Goal: Task Accomplishment & Management: Use online tool/utility

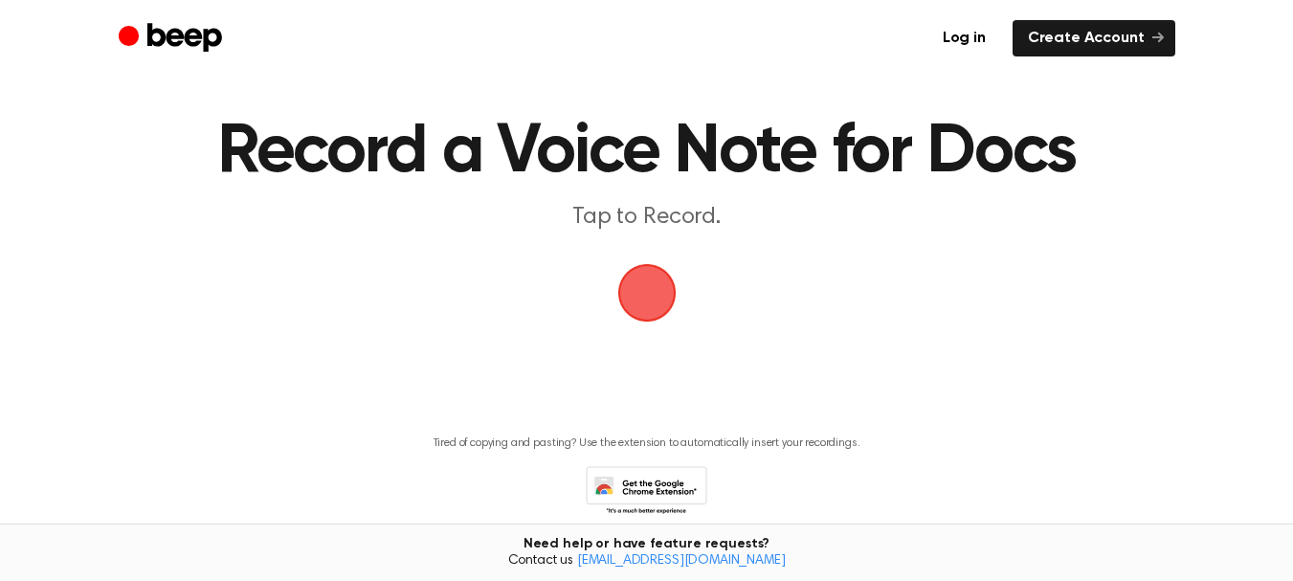
scroll to position [96, 0]
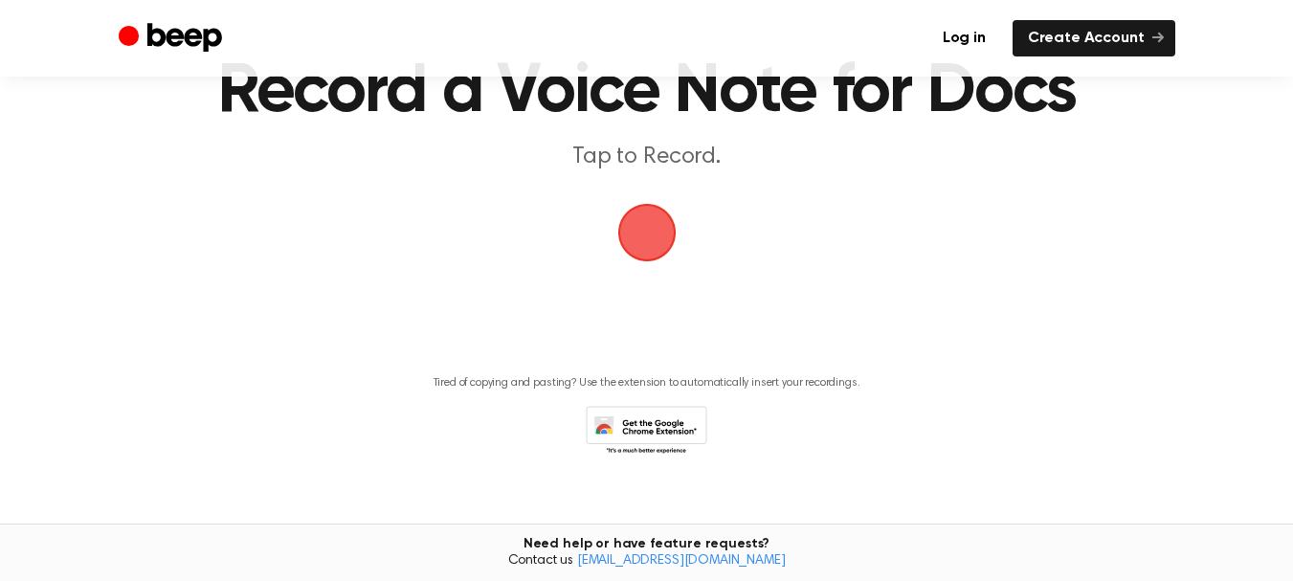
click at [656, 226] on span "button" at bounding box center [647, 232] width 86 height 86
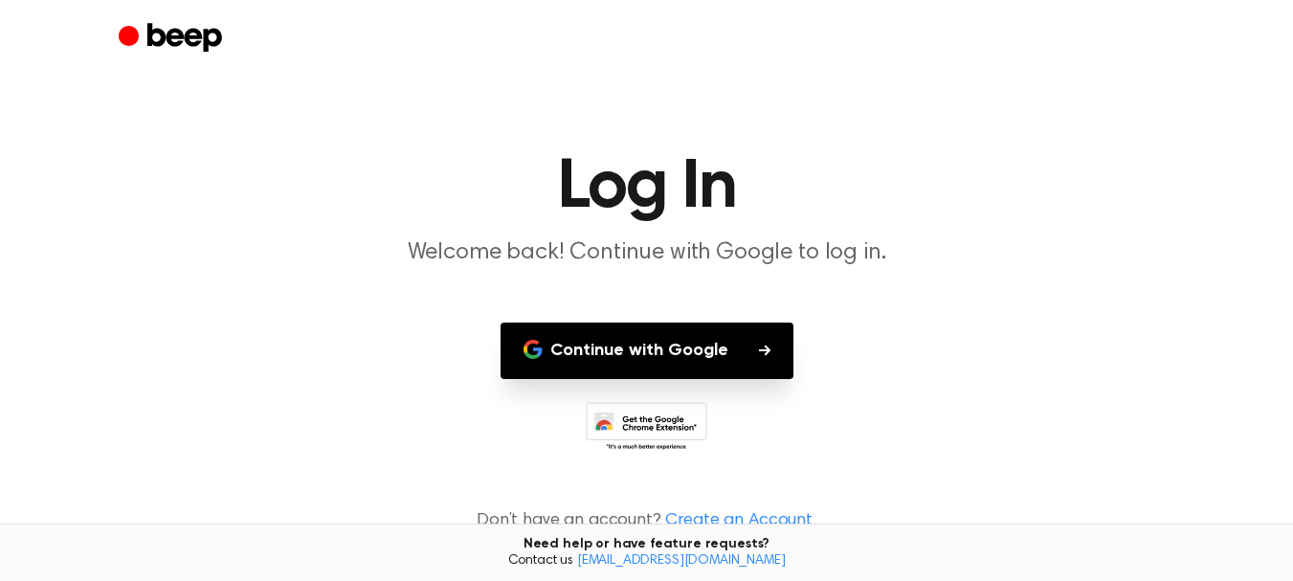
click at [660, 359] on button "Continue with Google" at bounding box center [646, 350] width 293 height 56
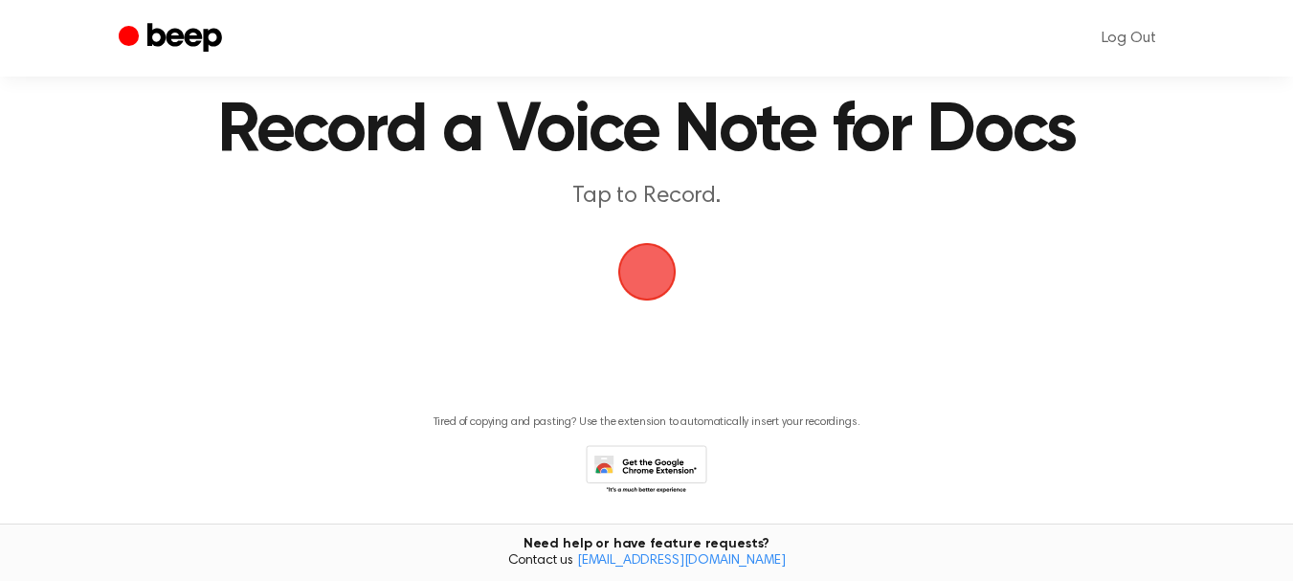
scroll to position [23, 0]
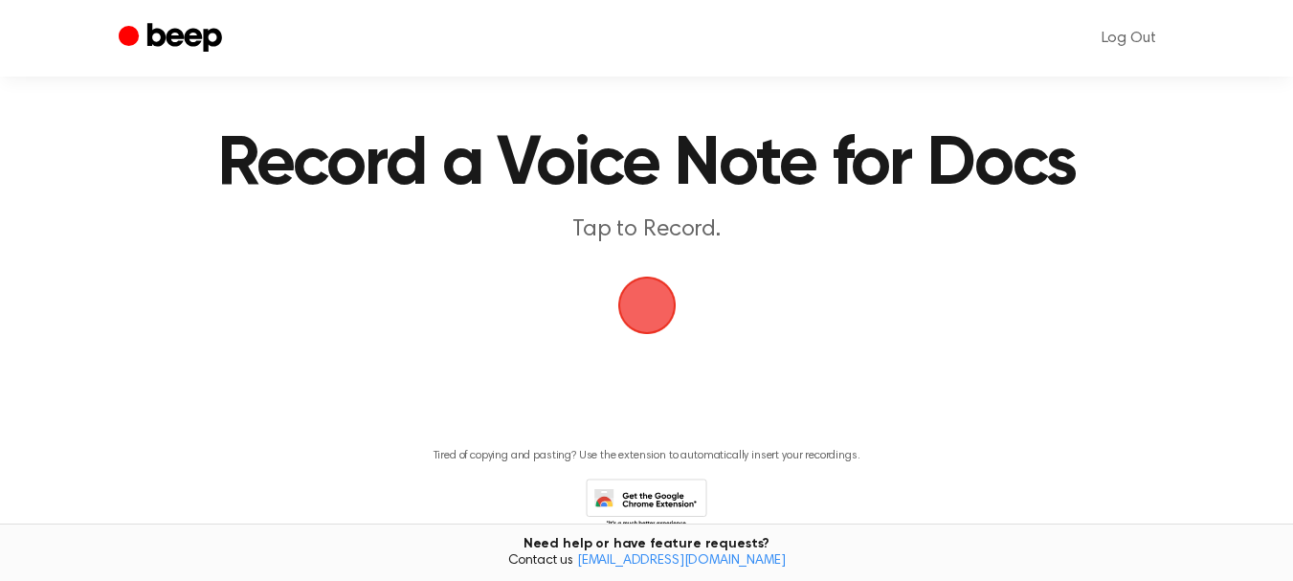
click at [654, 295] on span "button" at bounding box center [647, 305] width 54 height 54
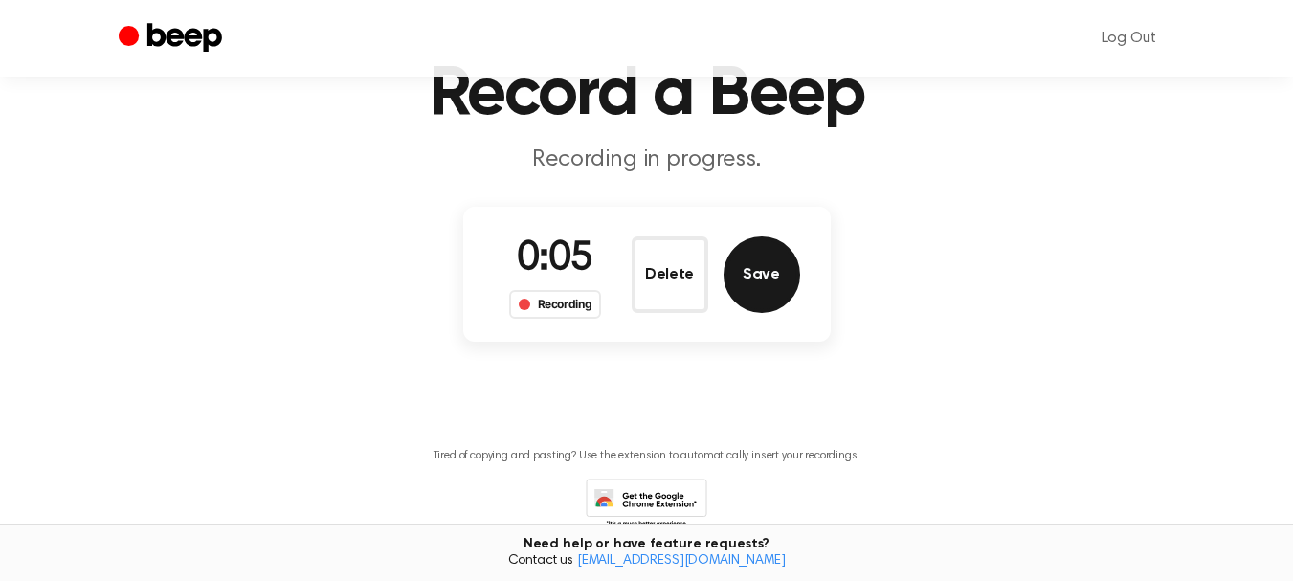
click at [776, 277] on button "Save" at bounding box center [761, 274] width 77 height 77
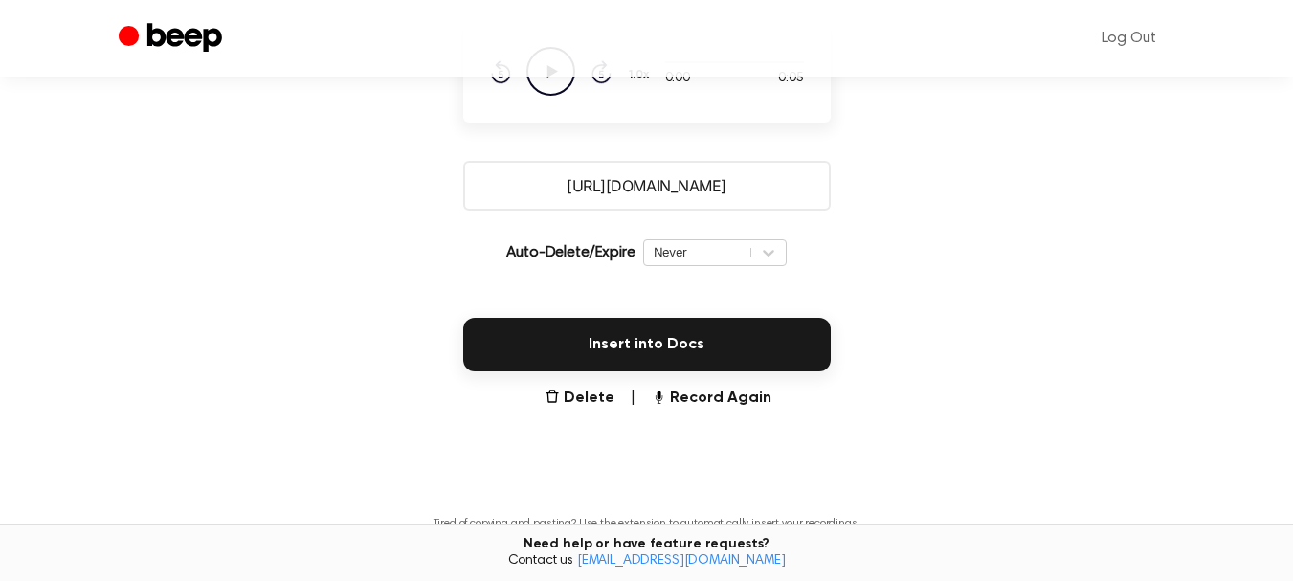
scroll to position [252, 0]
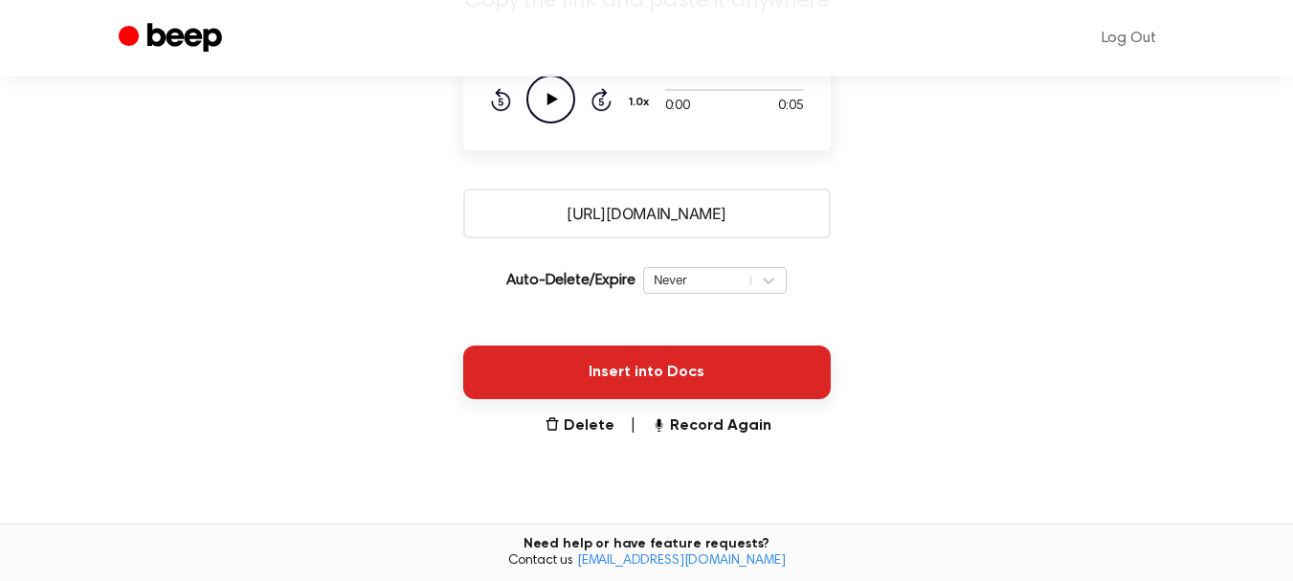
click at [720, 366] on button "Insert into Docs" at bounding box center [646, 372] width 367 height 54
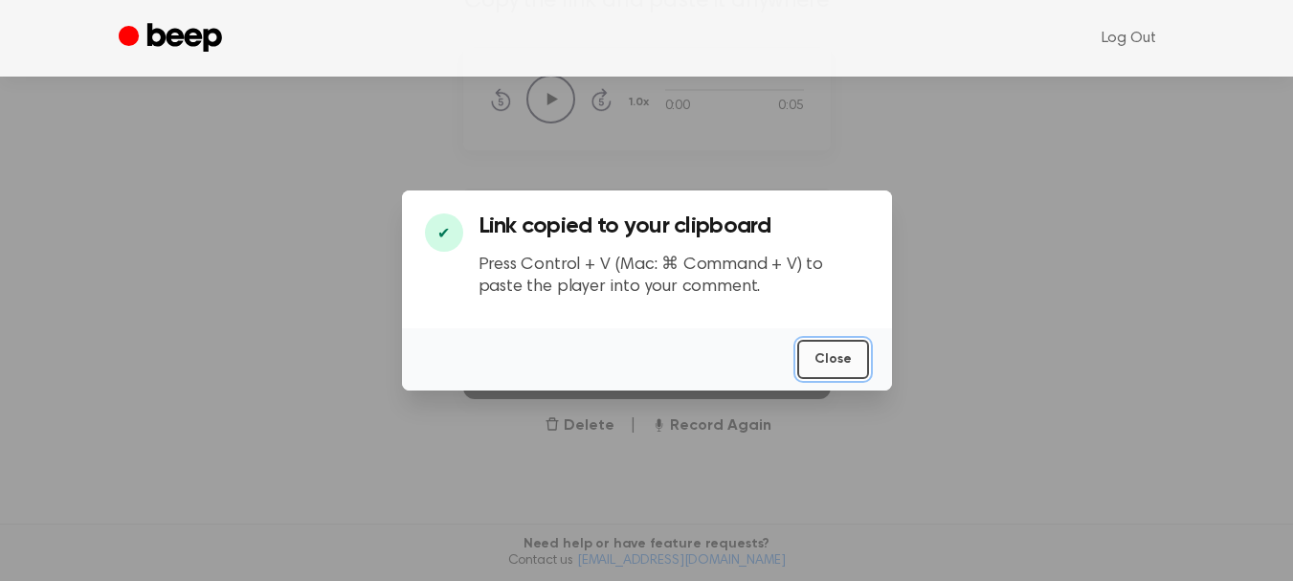
click at [843, 364] on button "Close" at bounding box center [833, 359] width 72 height 39
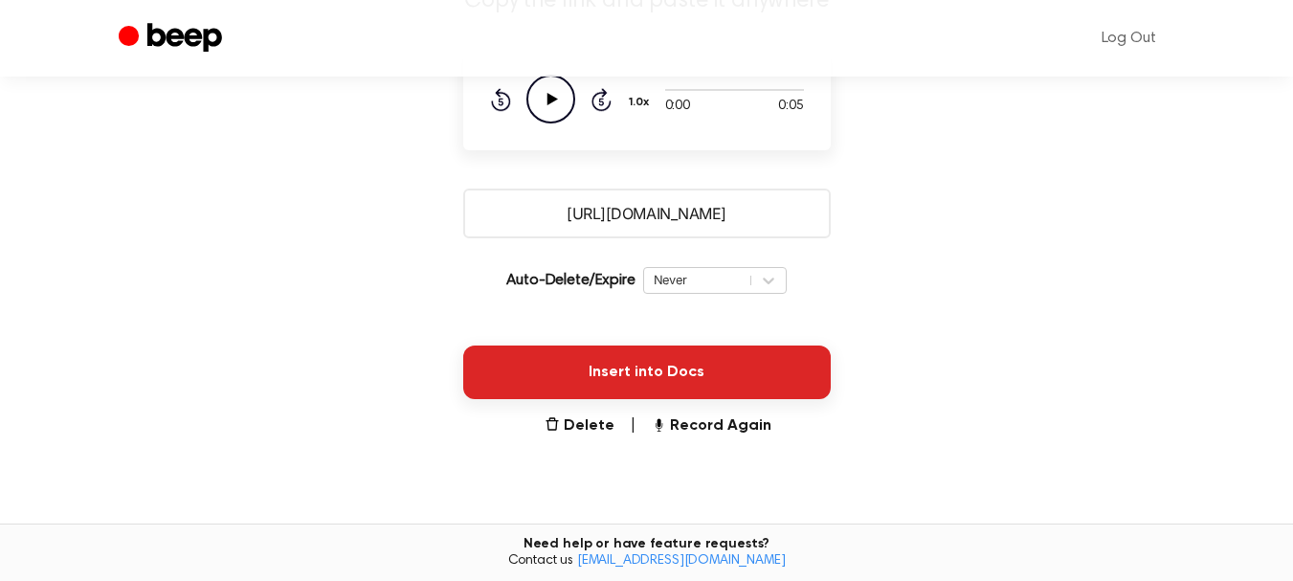
click at [740, 369] on button "Insert into Docs" at bounding box center [646, 372] width 367 height 54
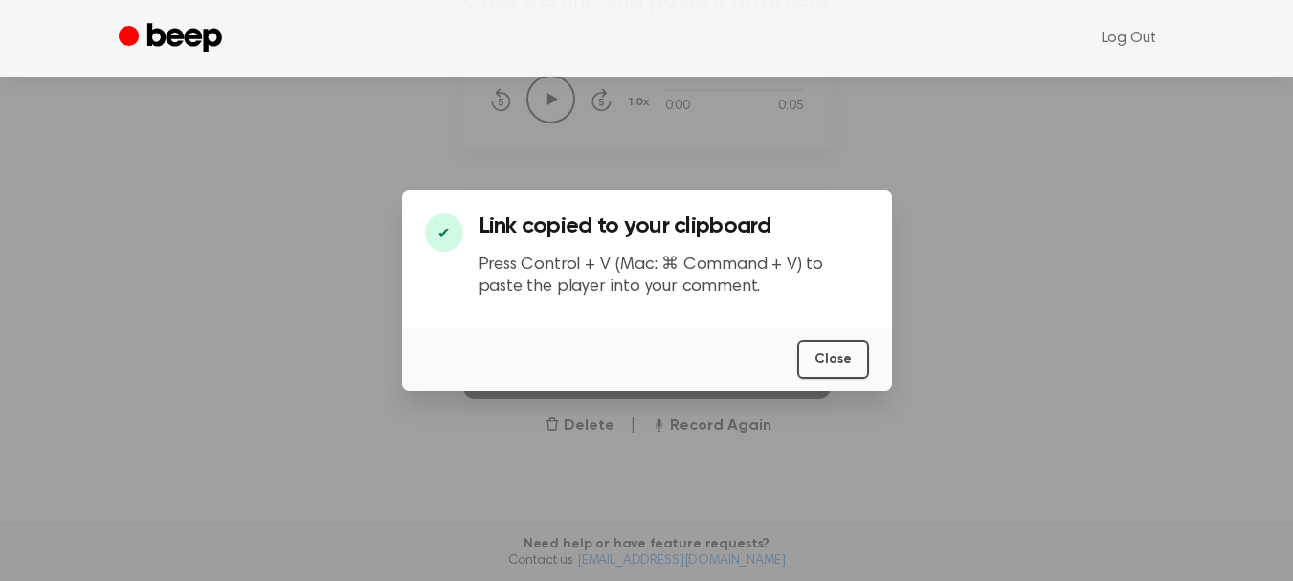
click at [636, 277] on p "Press Control + V (Mac: ⌘ Command + V) to paste the player into your comment." at bounding box center [673, 276] width 390 height 43
click at [669, 276] on p "Press Control + V (Mac: ⌘ Command + V) to paste the player into your comment." at bounding box center [673, 276] width 390 height 43
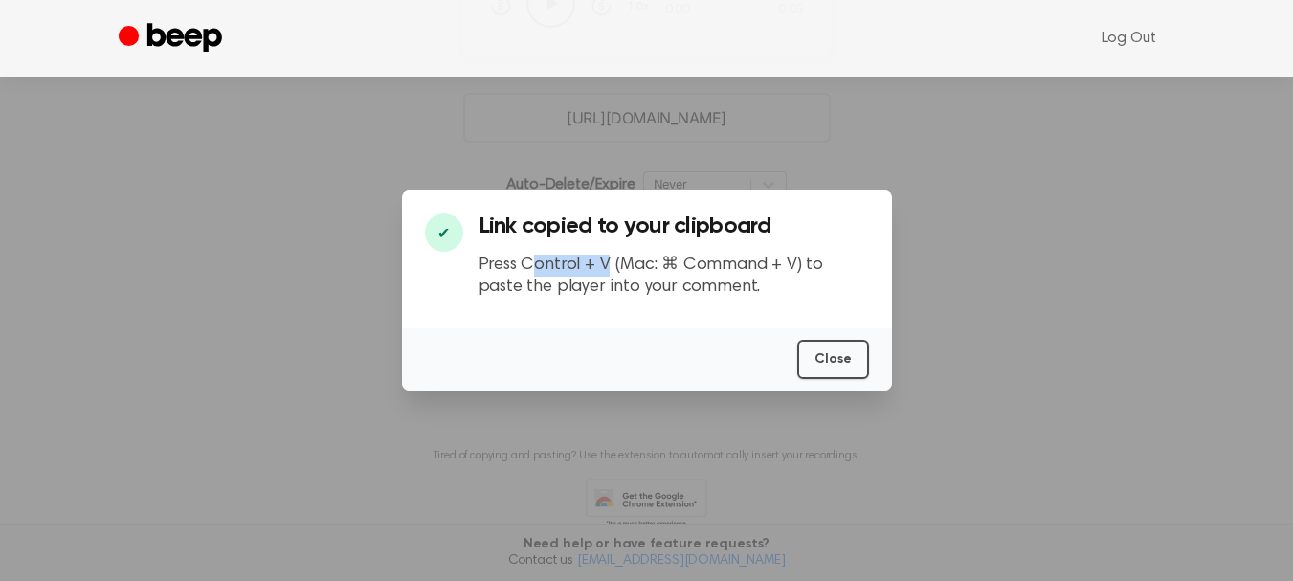
drag, startPoint x: 532, startPoint y: 270, endPoint x: 603, endPoint y: 270, distance: 70.8
click at [603, 270] on p "Press Control + V (Mac: ⌘ Command + V) to paste the player into your comment." at bounding box center [673, 276] width 390 height 43
click at [624, 278] on p "Press Control + V (Mac: ⌘ Command + V) to paste the player into your comment." at bounding box center [673, 276] width 390 height 43
click at [832, 366] on button "Close" at bounding box center [833, 359] width 72 height 39
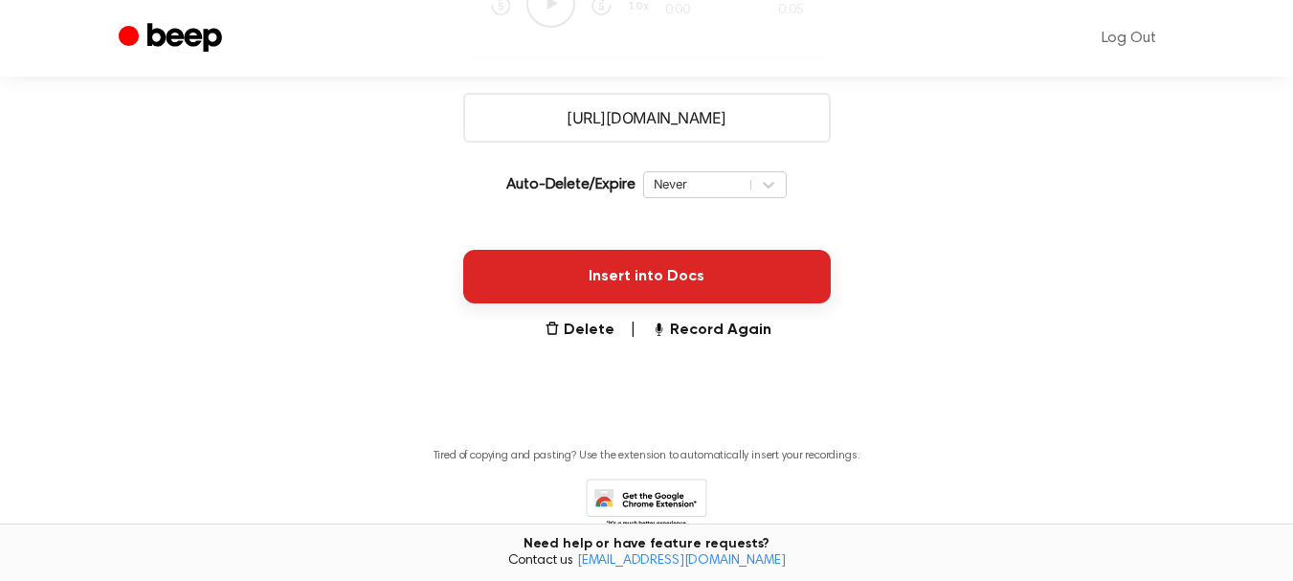
click at [645, 284] on button "Insert into Docs" at bounding box center [646, 277] width 367 height 54
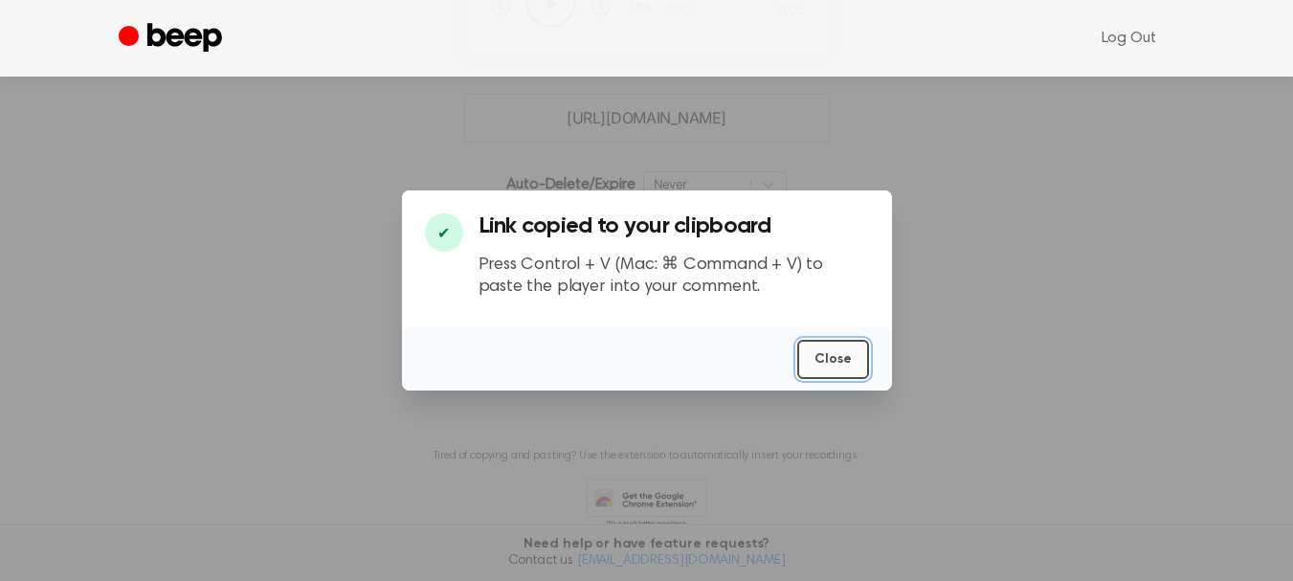
click at [843, 354] on button "Close" at bounding box center [833, 359] width 72 height 39
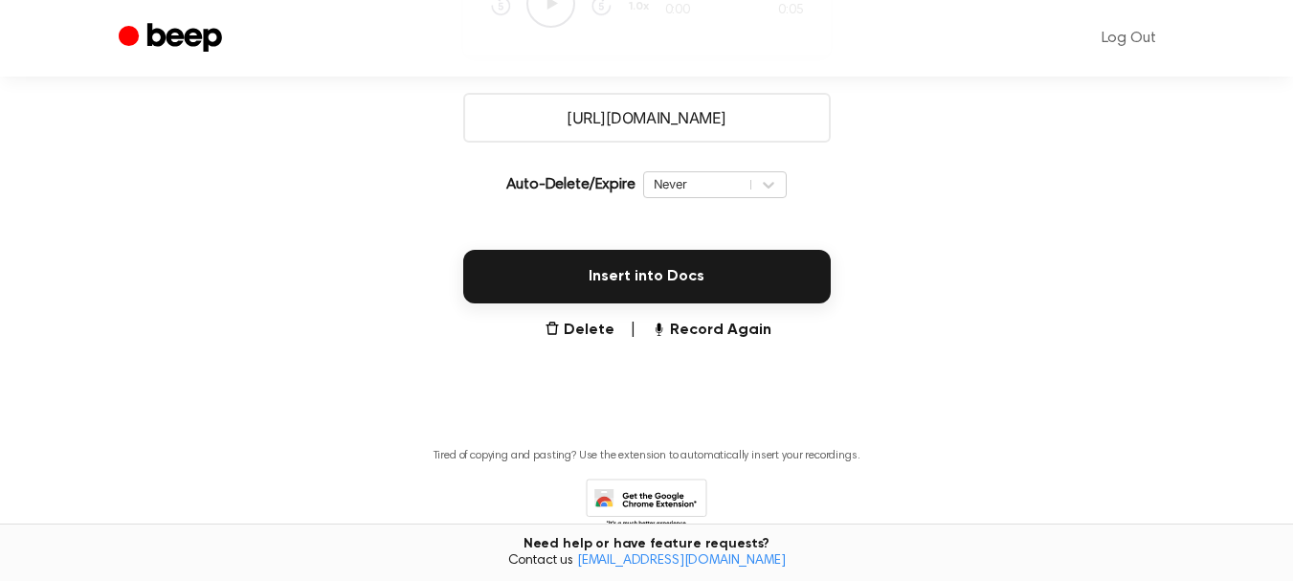
drag, startPoint x: 762, startPoint y: 125, endPoint x: 515, endPoint y: 120, distance: 246.9
click at [515, 120] on input "[URL][DOMAIN_NAME]" at bounding box center [646, 118] width 367 height 50
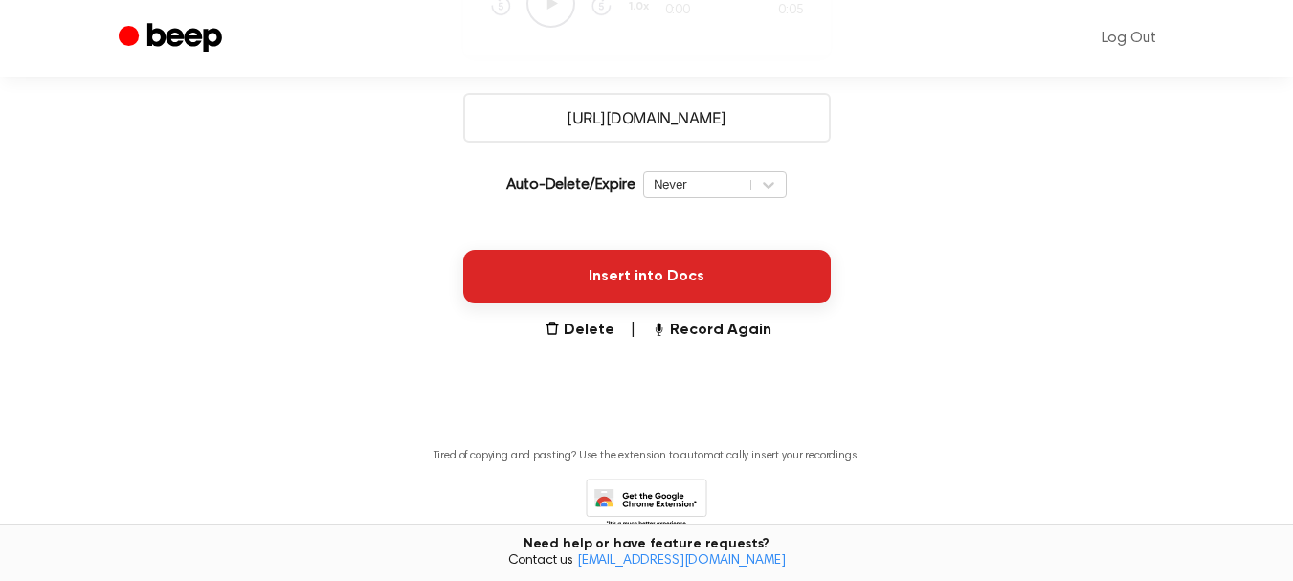
click at [699, 282] on button "Insert into Docs" at bounding box center [646, 277] width 367 height 54
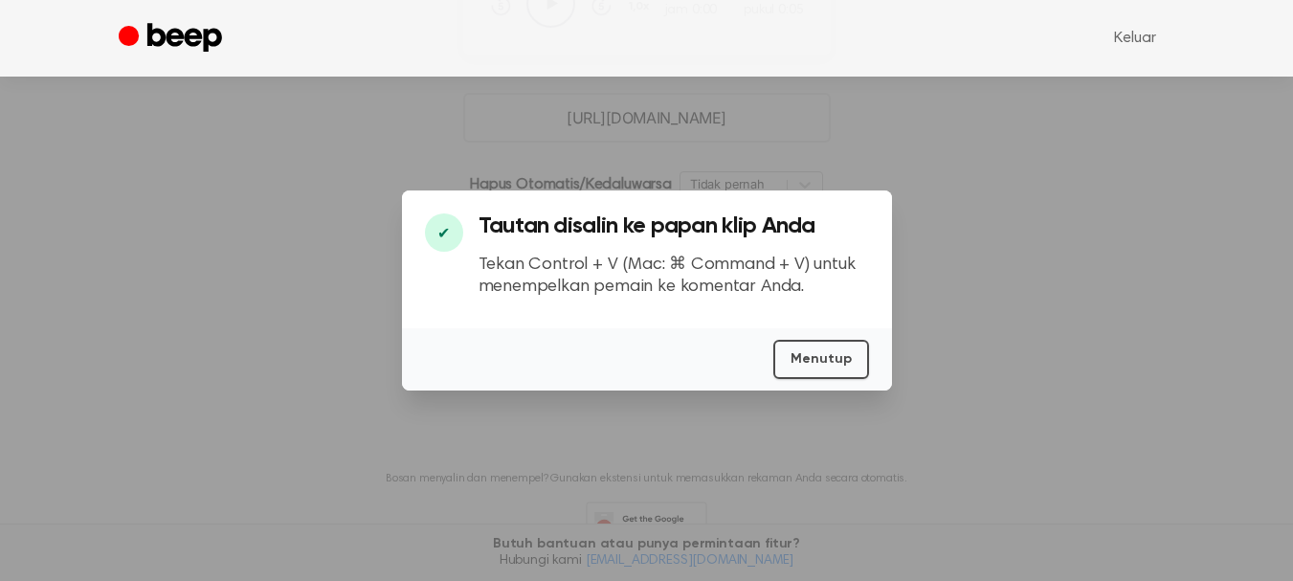
click at [924, 300] on div at bounding box center [646, 290] width 1293 height 581
click at [892, 162] on div at bounding box center [646, 290] width 1293 height 581
click at [769, 126] on div at bounding box center [646, 290] width 1293 height 581
click at [809, 360] on font "Menutup" at bounding box center [820, 358] width 61 height 13
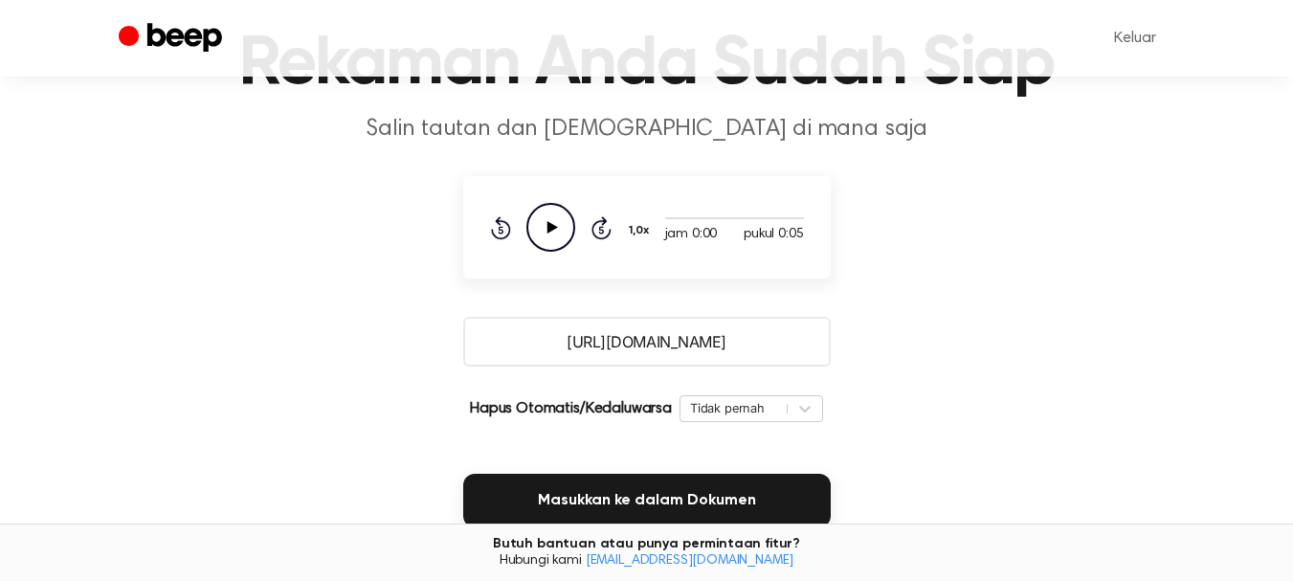
scroll to position [156, 0]
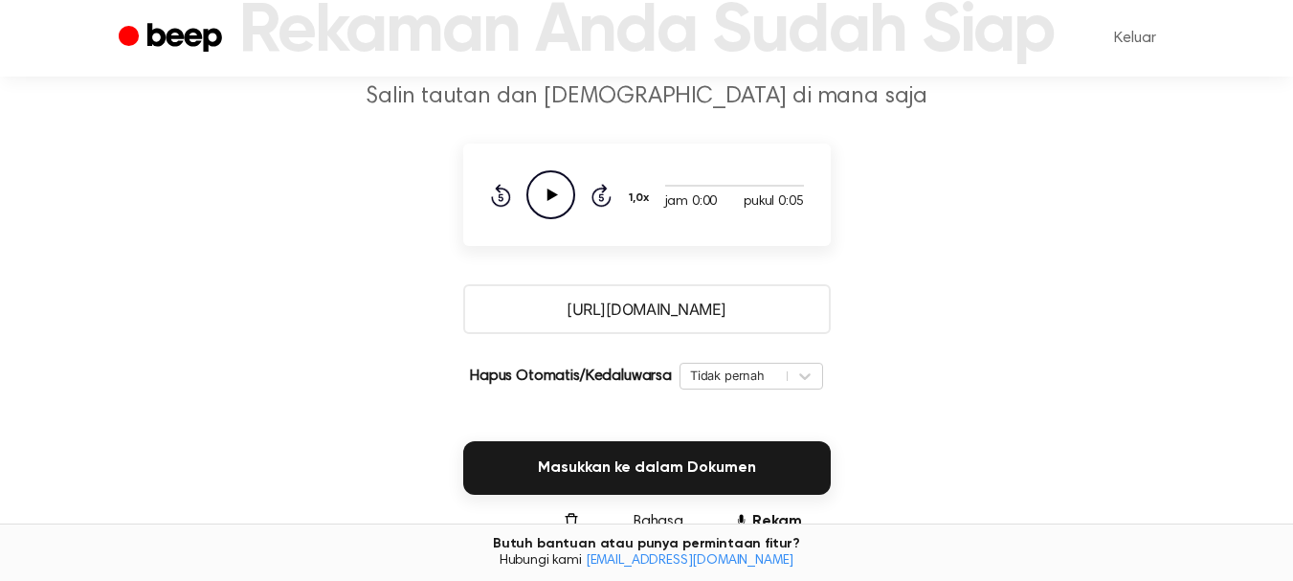
drag, startPoint x: 776, startPoint y: 326, endPoint x: 442, endPoint y: 291, distance: 335.8
click at [442, 291] on main "Rekaman Anda Sudah Siap Salin tautan dan tempel di mana saja jam 0:00 pukul 0:0…" at bounding box center [646, 321] width 1293 height 955
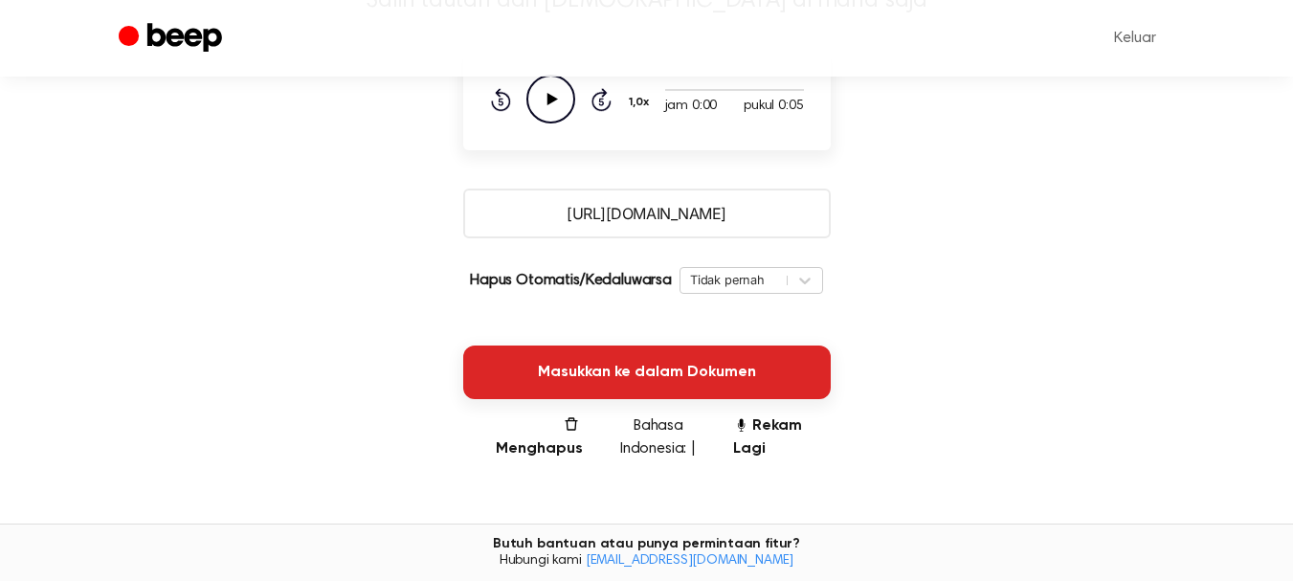
click at [677, 371] on font "Masukkan ke dalam Dokumen" at bounding box center [647, 372] width 218 height 15
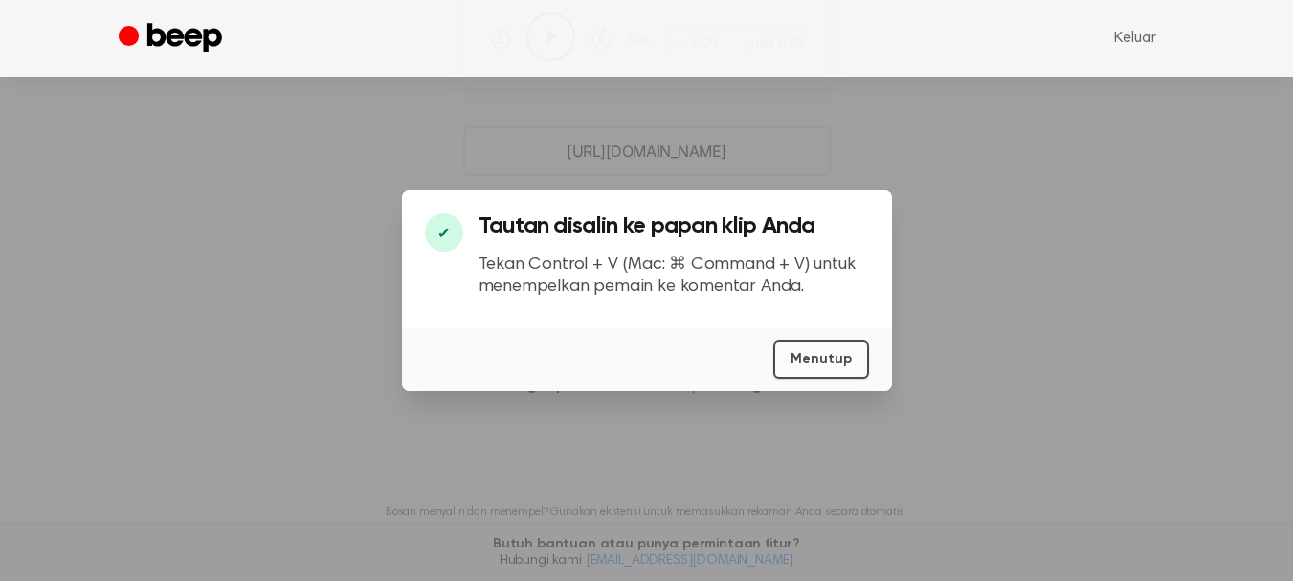
scroll to position [347, 0]
click at [804, 352] on font "Menutup" at bounding box center [820, 358] width 61 height 13
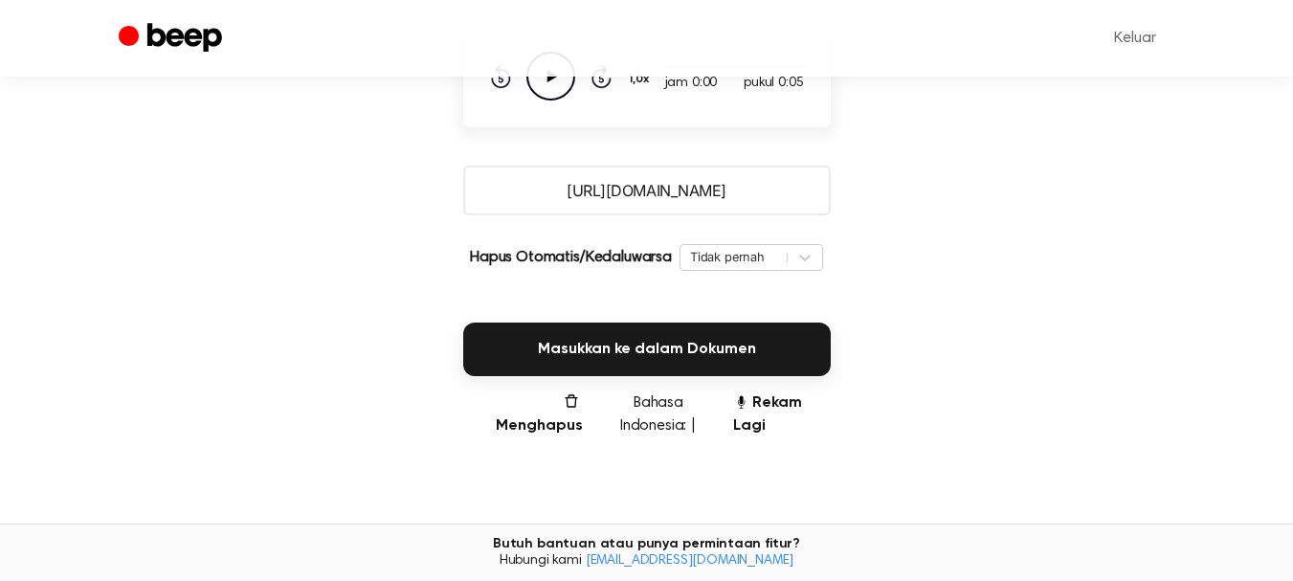
scroll to position [179, 0]
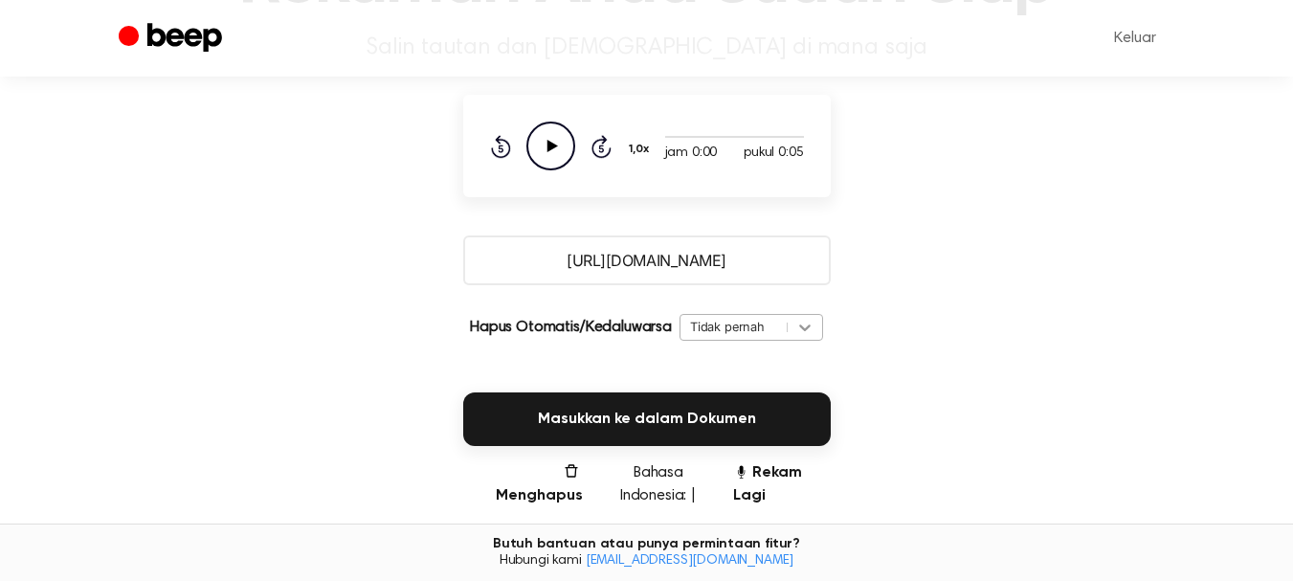
click at [801, 341] on div "Tidak pernah" at bounding box center [751, 327] width 144 height 27
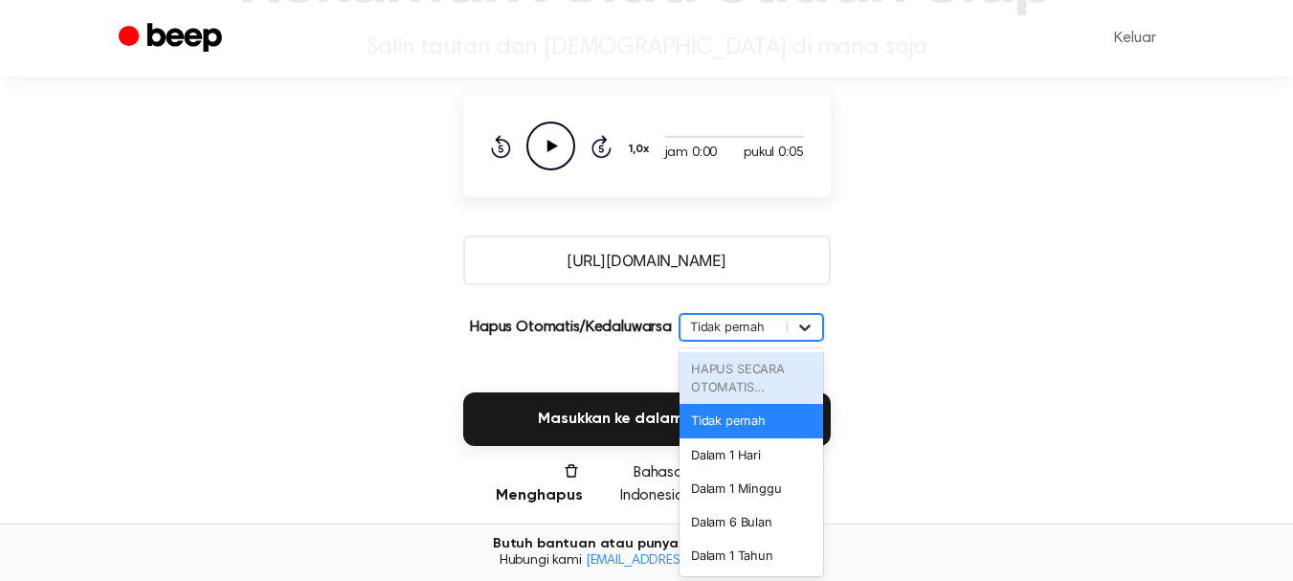
scroll to position [208, 0]
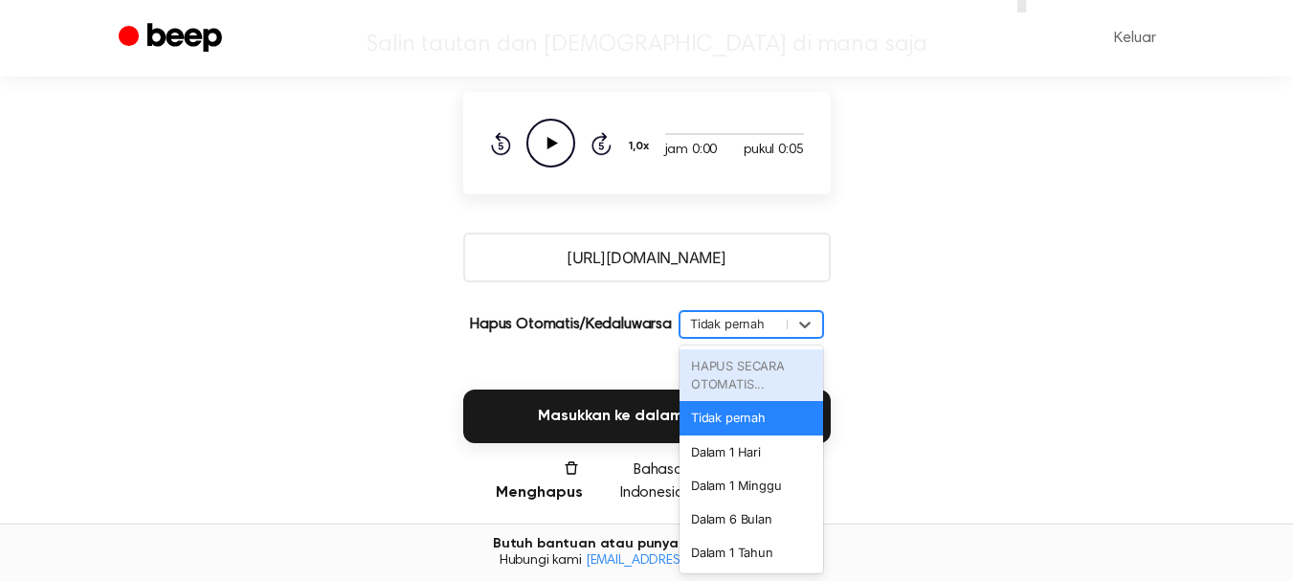
click at [815, 338] on div "Hapus Otomatis/Kedaluwarsa Opsi HAPUS OTOMATIS... fokus dinonaktifkan, 1 dari 6…" at bounding box center [646, 325] width 367 height 54
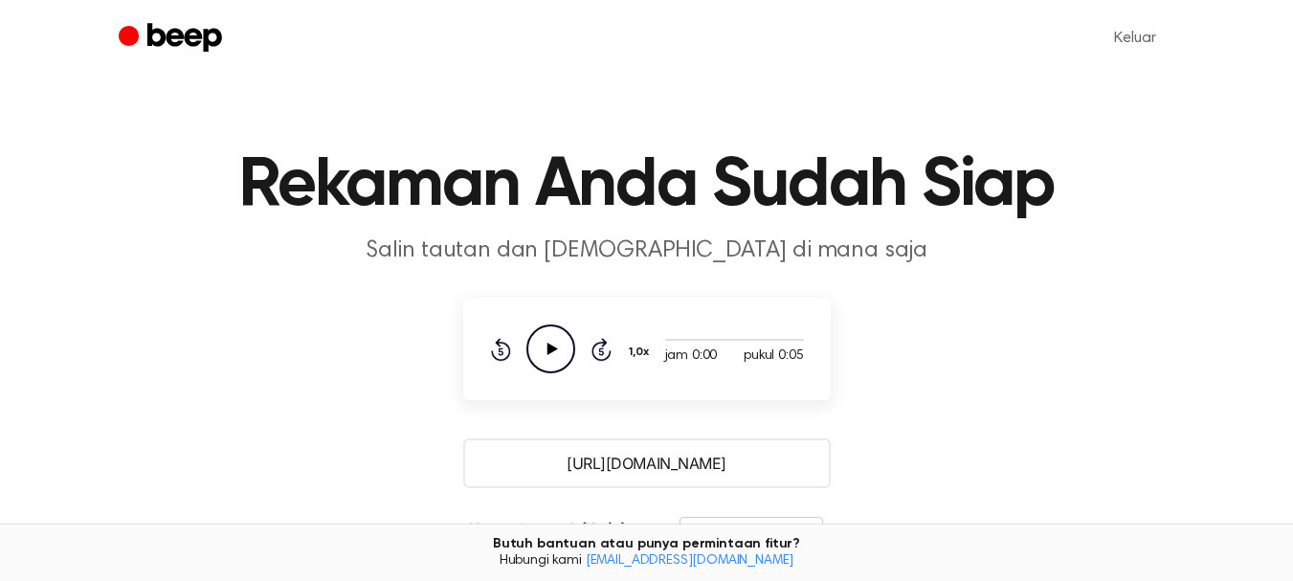
scroll to position [0, 0]
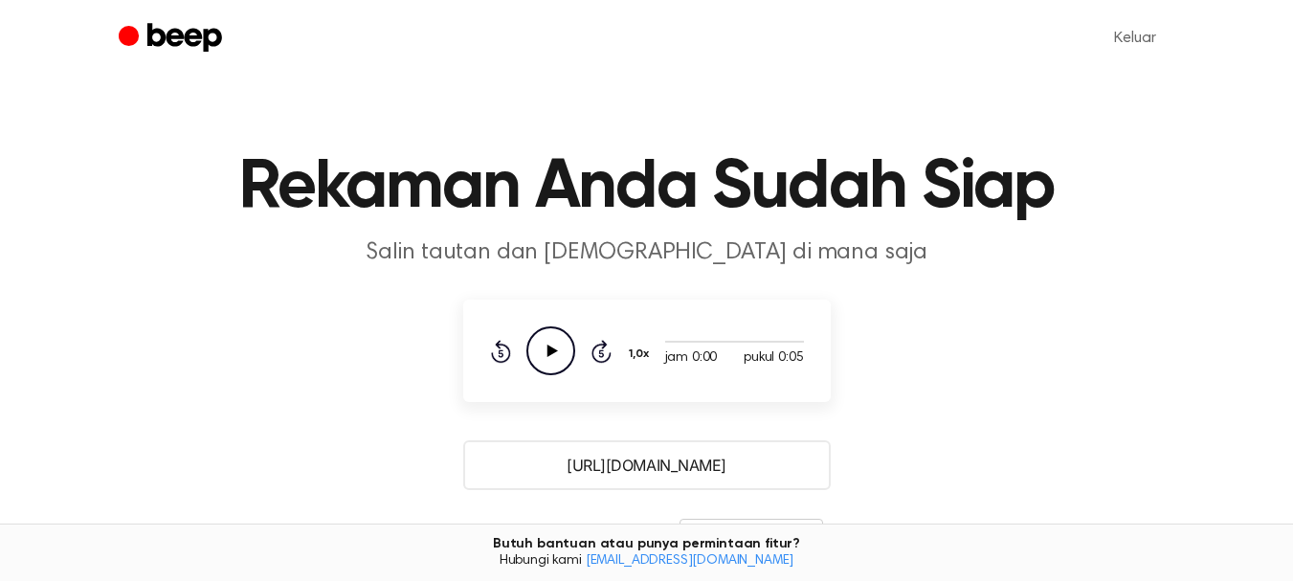
click at [679, 466] on input "[URL][DOMAIN_NAME]" at bounding box center [646, 465] width 367 height 50
click at [543, 342] on icon "Play Audio" at bounding box center [550, 350] width 49 height 49
click at [1020, 378] on main "Rekaman Anda Sudah Siap Salin tautan dan tempel di mana saja pukul 0:04 pukul 0…" at bounding box center [646, 477] width 1293 height 955
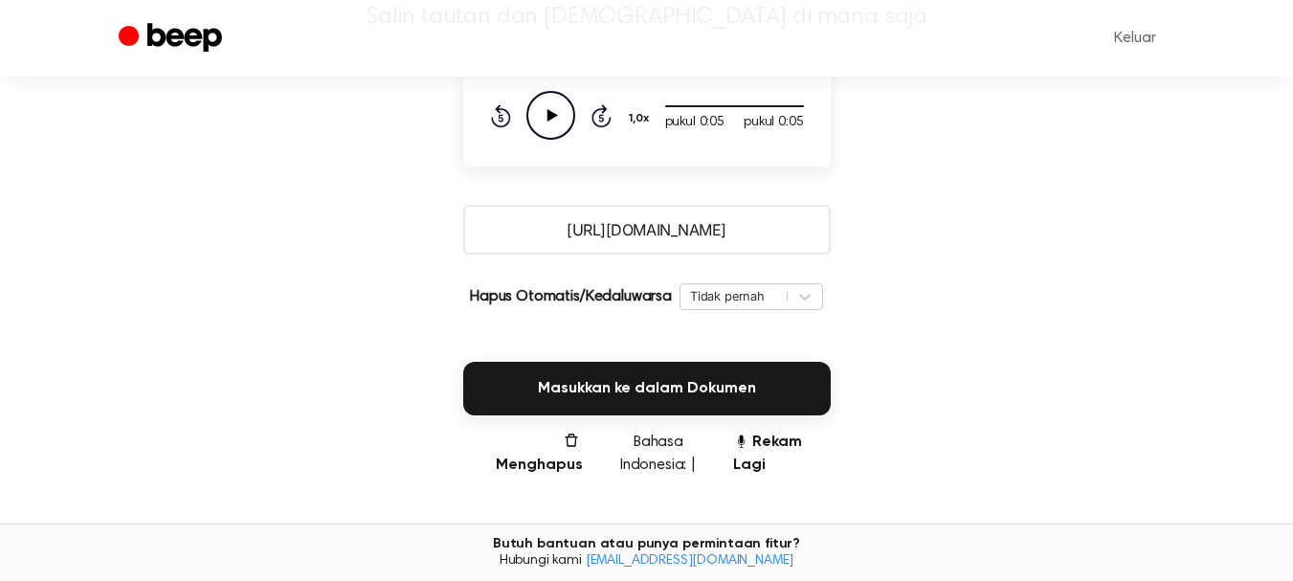
scroll to position [383, 0]
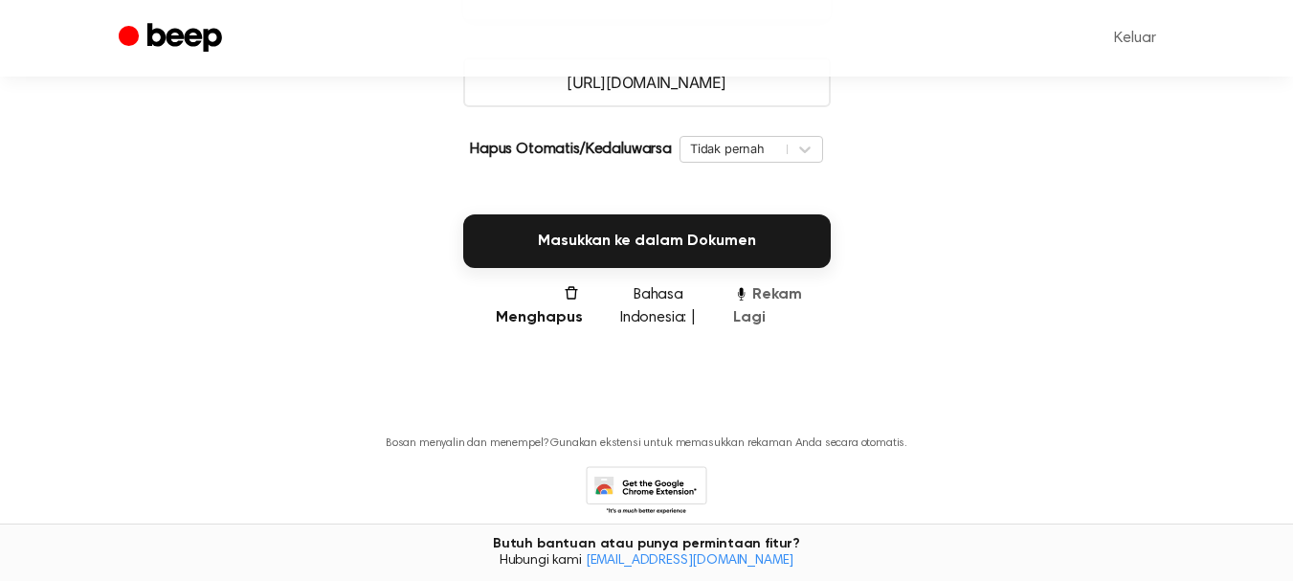
click at [792, 299] on font "Rekam Lagi" at bounding box center [767, 306] width 69 height 38
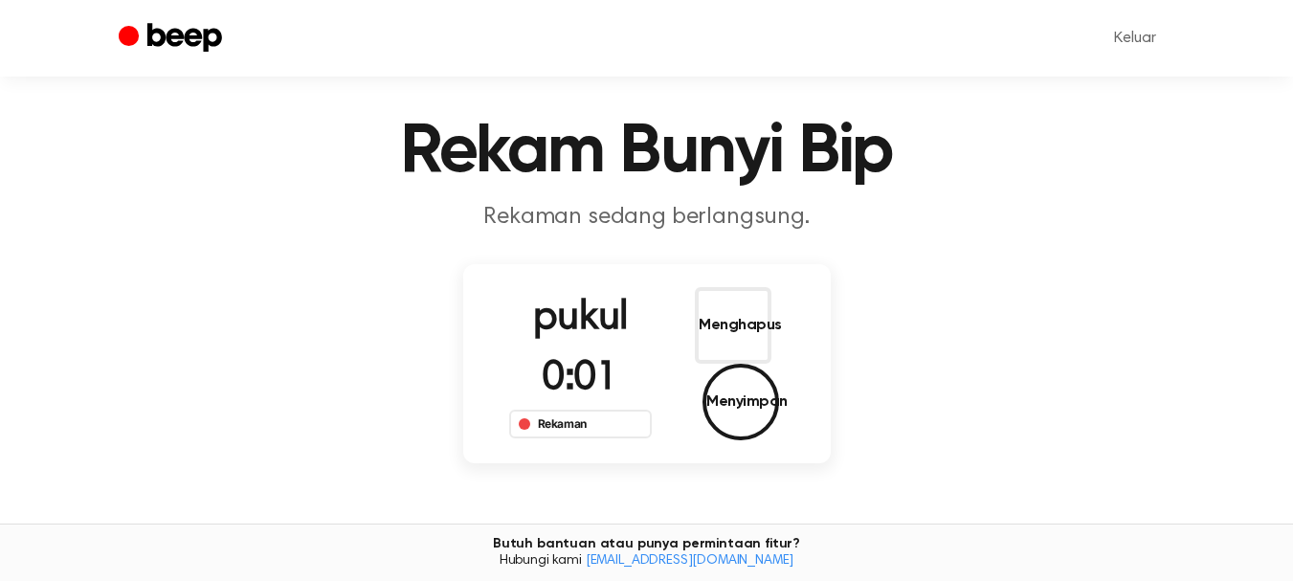
scroll to position [0, 0]
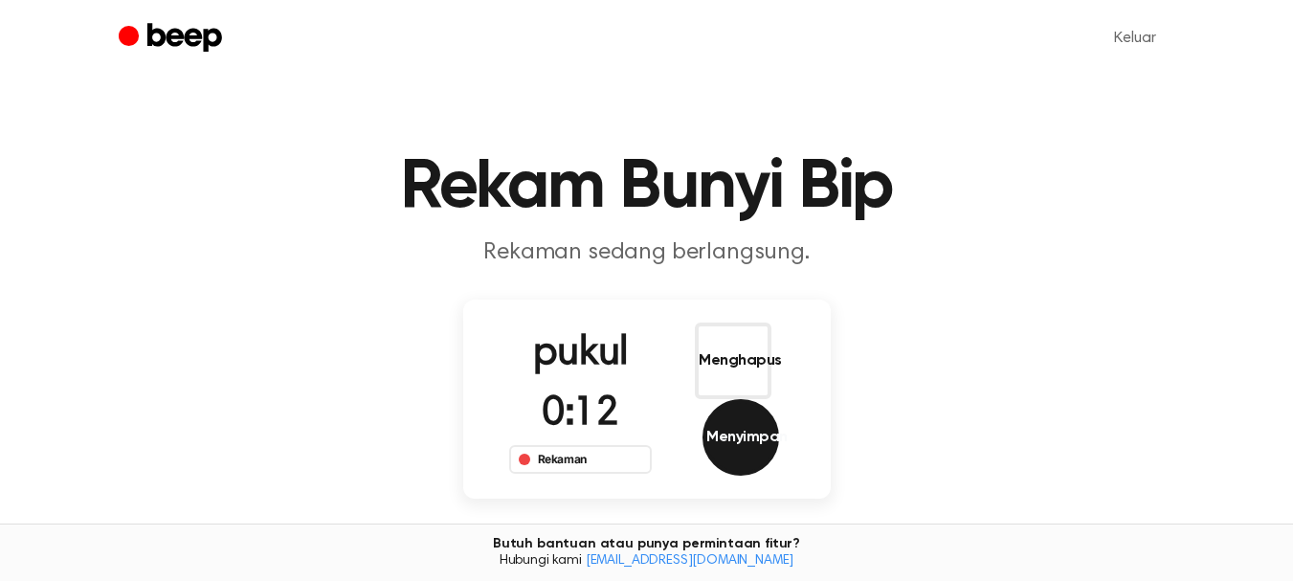
click at [733, 430] on font "Menyimpan" at bounding box center [746, 437] width 81 height 15
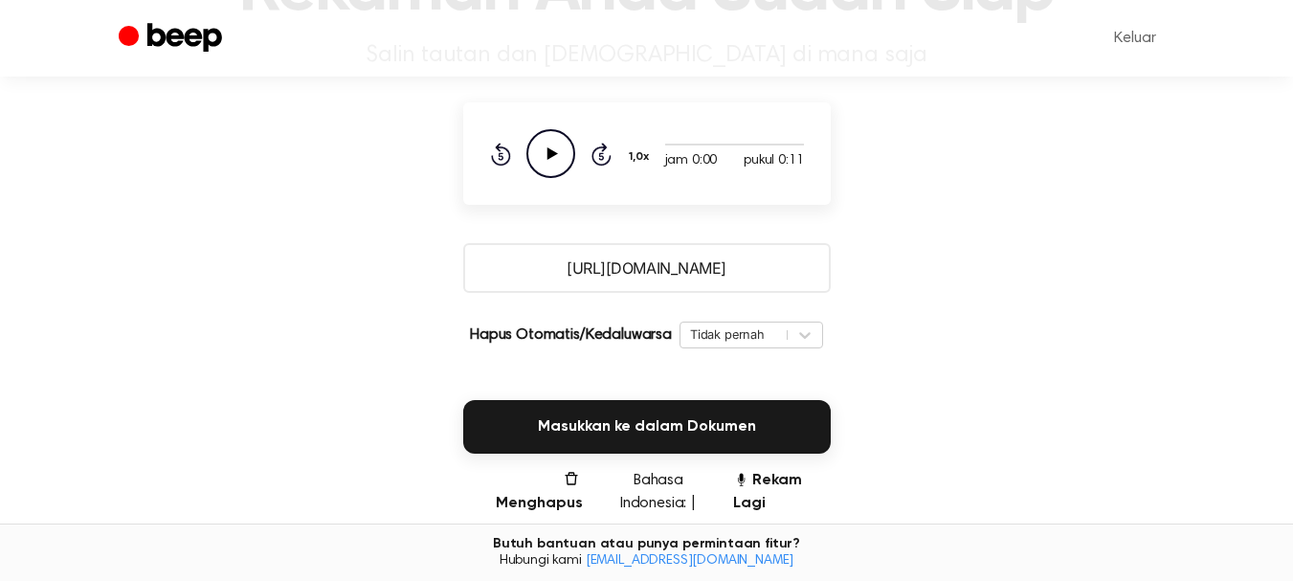
scroll to position [179, 0]
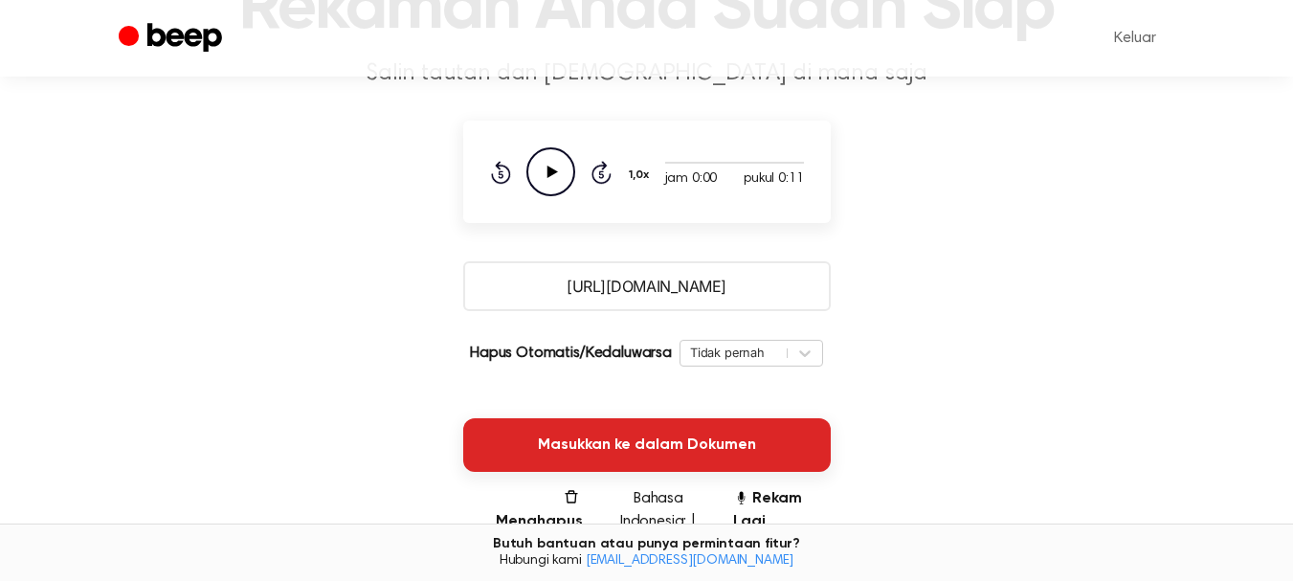
click at [707, 448] on font "Masukkan ke dalam Dokumen" at bounding box center [647, 444] width 218 height 15
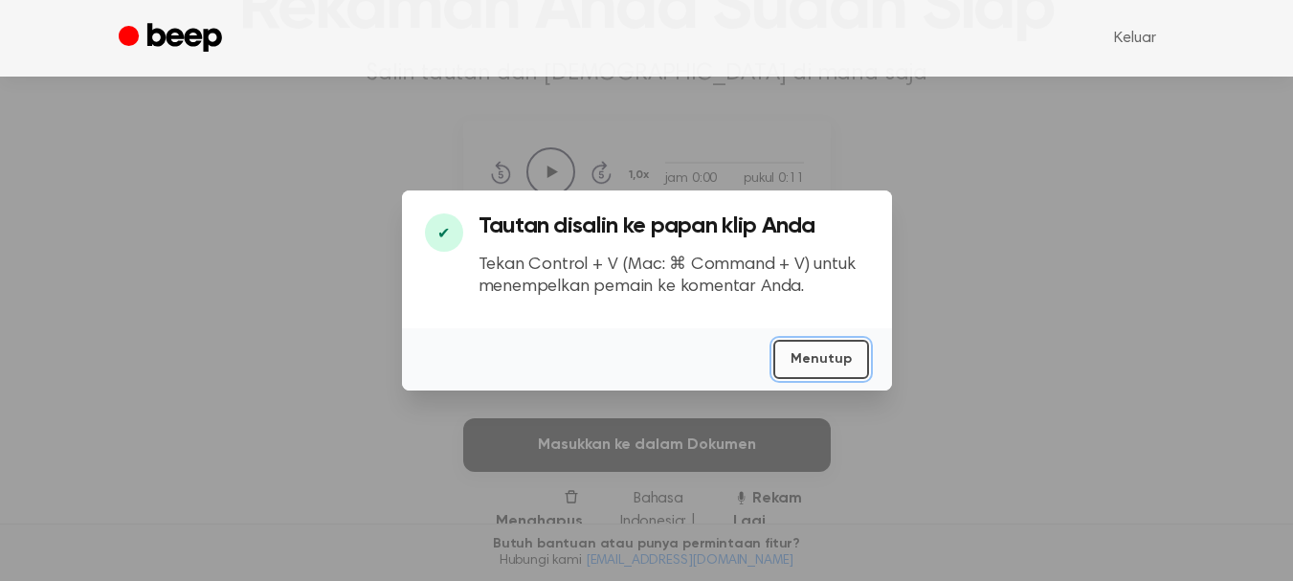
click at [812, 366] on font "Menutup" at bounding box center [820, 358] width 61 height 13
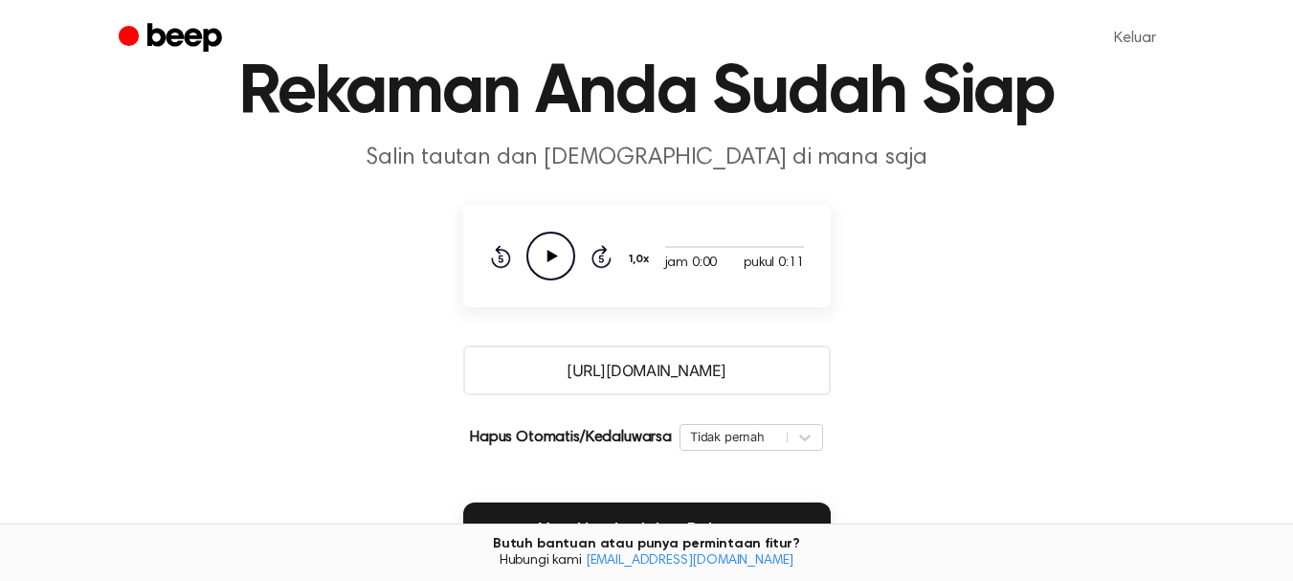
scroll to position [0, 0]
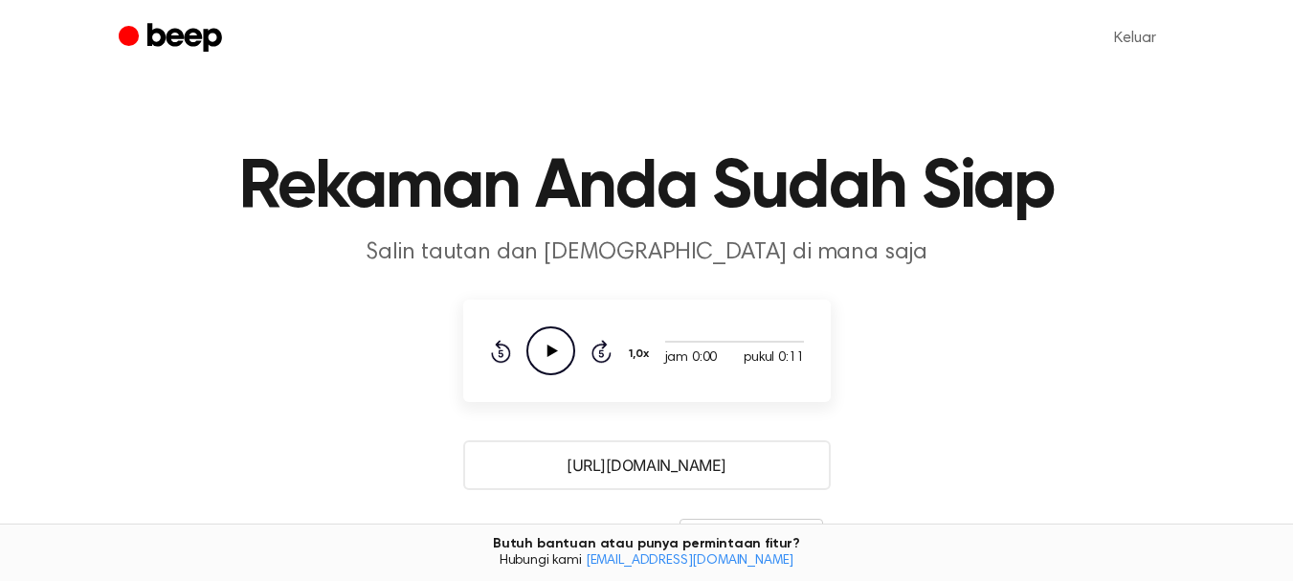
drag, startPoint x: 989, startPoint y: 435, endPoint x: 964, endPoint y: 451, distance: 30.0
click at [988, 435] on main "Rekaman Anda Sudah Siap Salin tautan dan tempel di mana saja jam 0:00 pukul 0:1…" at bounding box center [646, 477] width 1293 height 955
click at [1133, 242] on header "Rekaman Anda Sudah Siap Salin tautan dan tempel di mana saja" at bounding box center [646, 211] width 1247 height 116
drag, startPoint x: 672, startPoint y: 465, endPoint x: 369, endPoint y: 455, distance: 302.6
click at [369, 455] on main "Rekaman Anda Sudah Siap Salin tautan dan tempel di mana saja jam 0:00 pukul 0:1…" at bounding box center [646, 477] width 1293 height 955
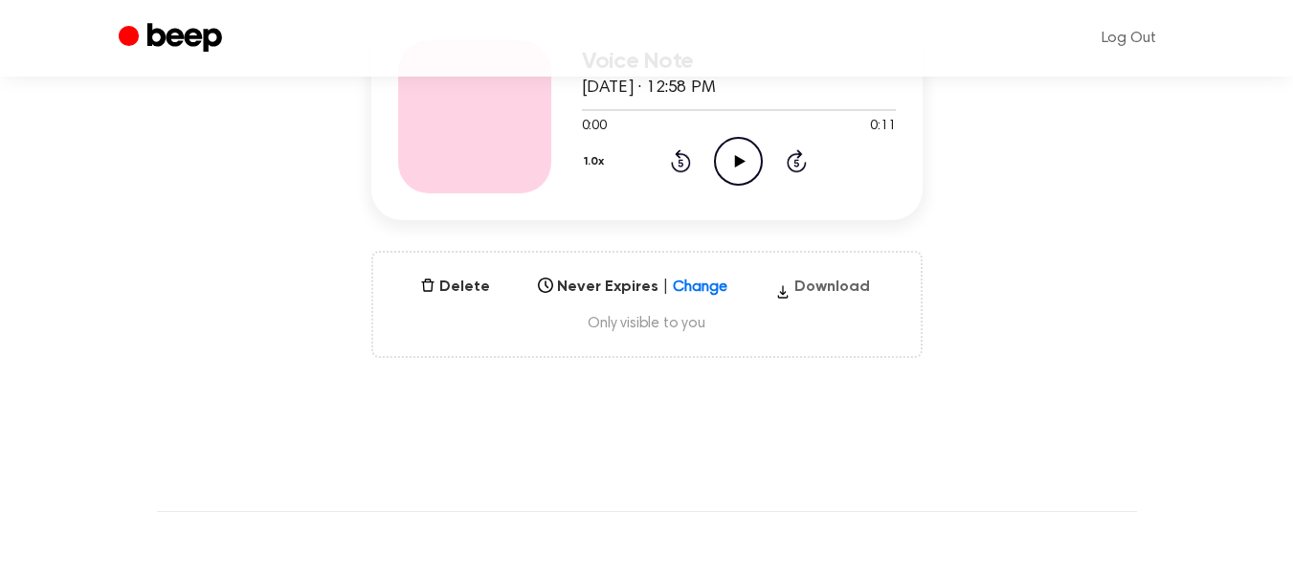
scroll to position [287, 0]
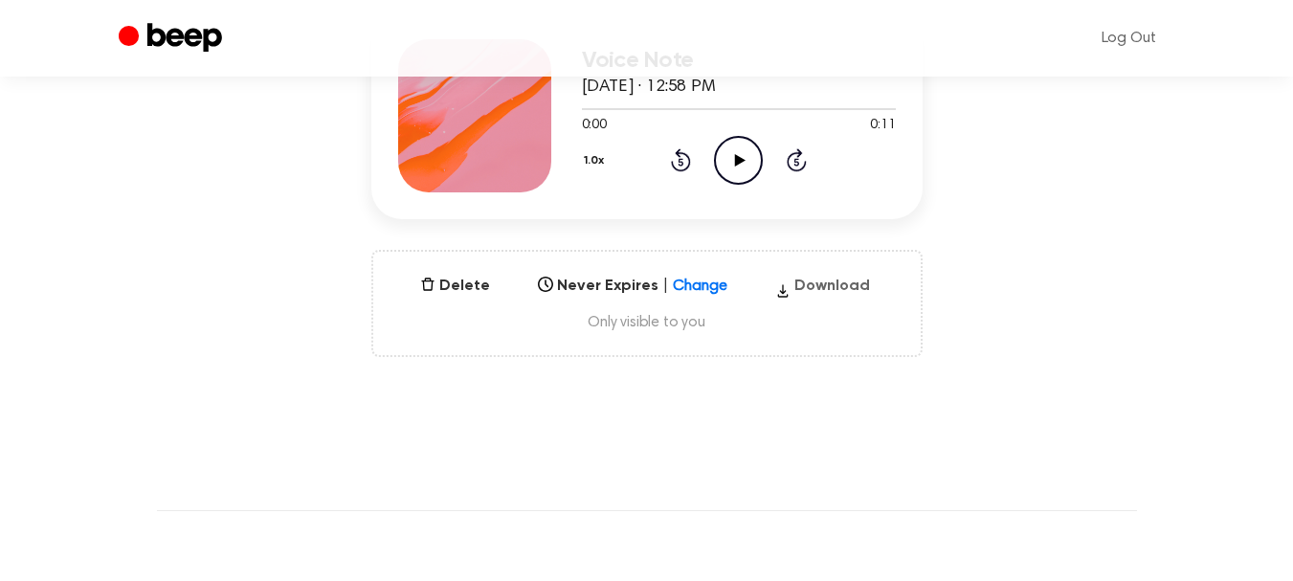
click at [805, 280] on button "Download" at bounding box center [822, 290] width 110 height 31
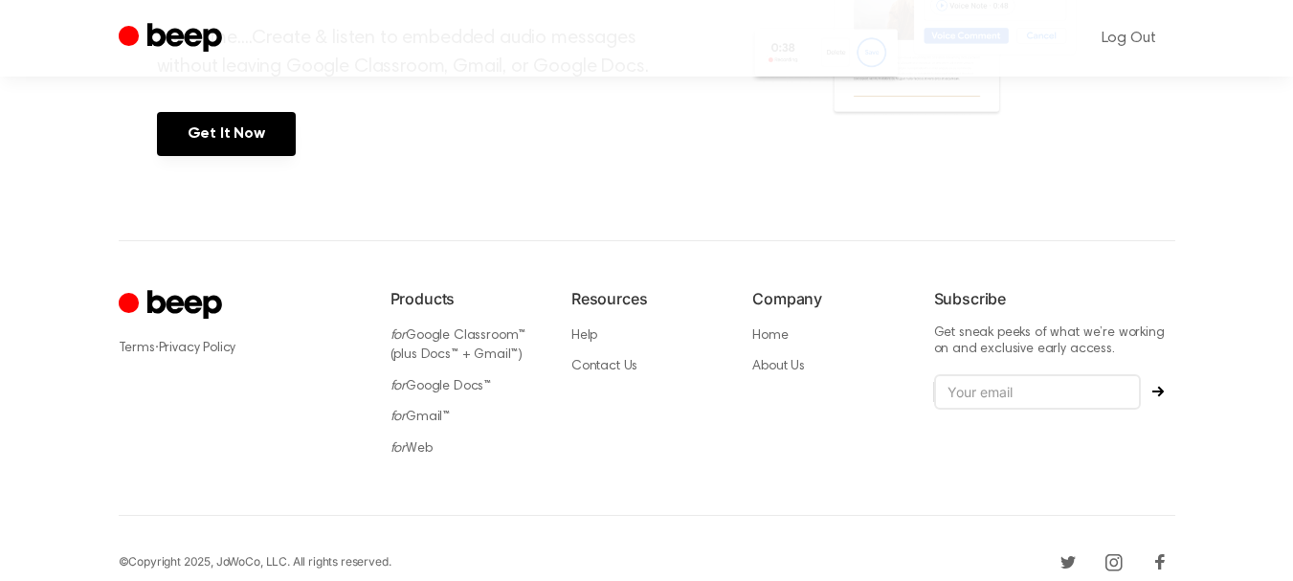
scroll to position [1005, 0]
